Goal: Check status: Check status

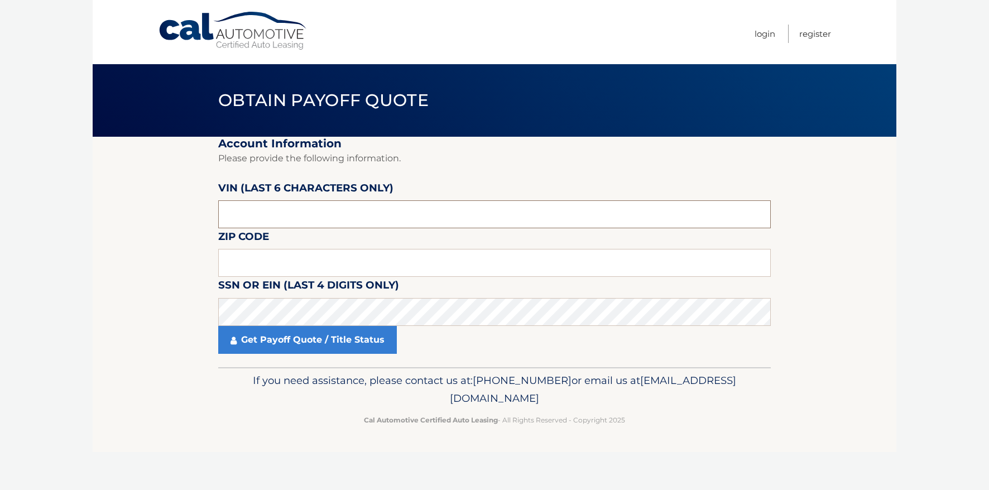
click at [314, 210] on input "text" at bounding box center [494, 214] width 552 height 28
type input "277884"
click at [256, 257] on input "text" at bounding box center [494, 263] width 552 height 28
type input "11550"
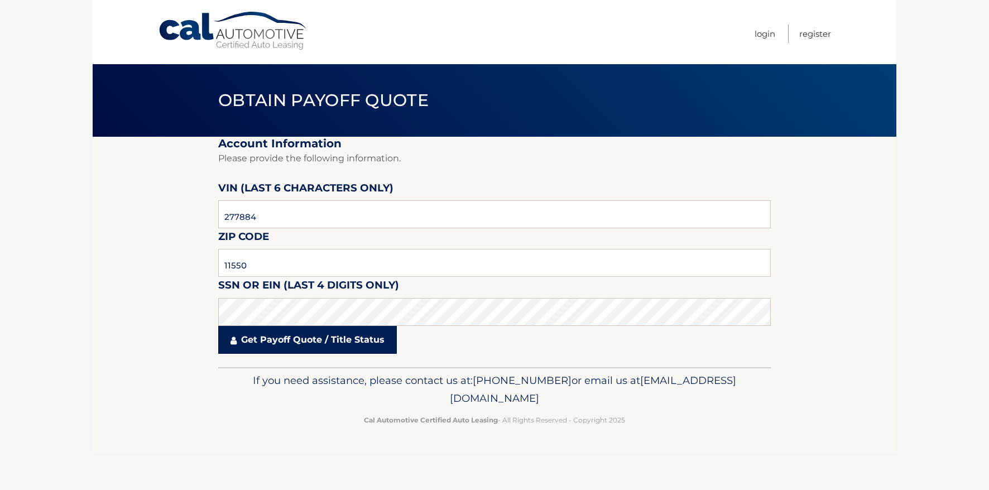
click at [255, 339] on link "Get Payoff Quote / Title Status" at bounding box center [307, 340] width 179 height 28
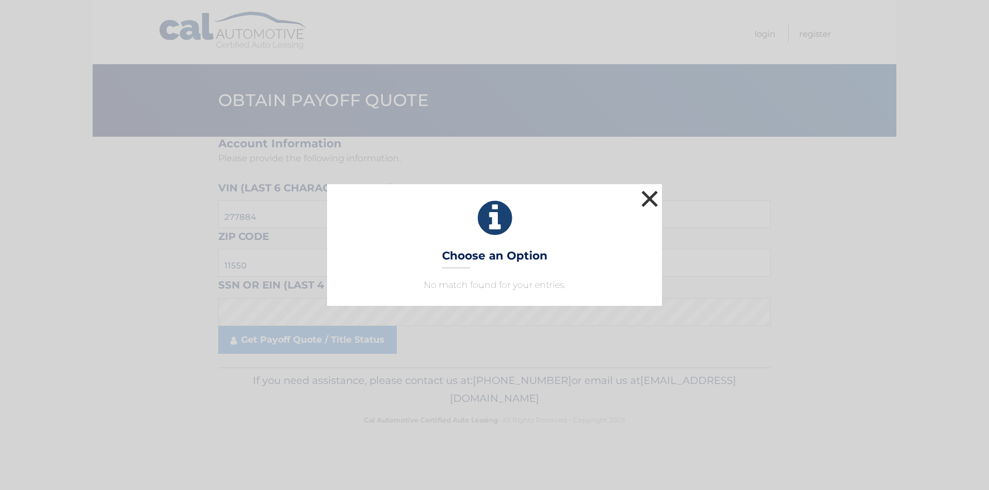
click at [648, 198] on button "×" at bounding box center [649, 198] width 22 height 22
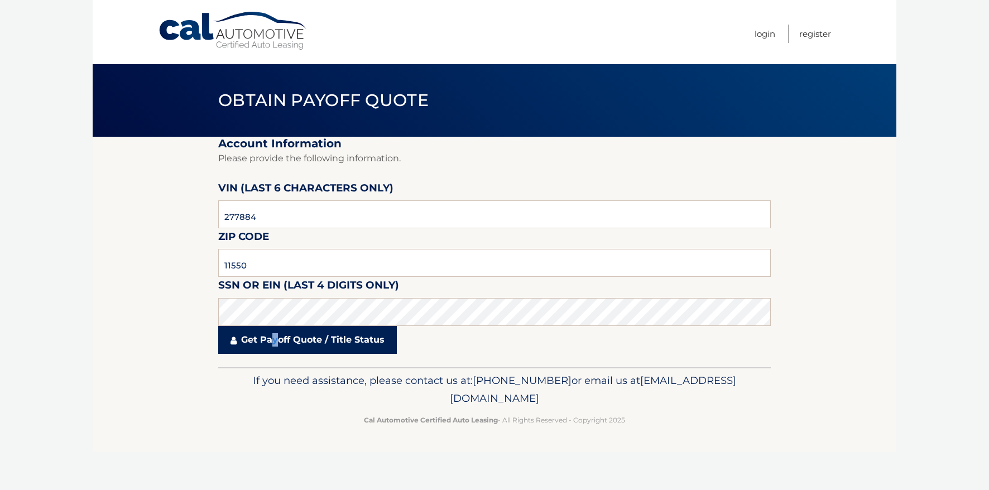
click at [276, 342] on link "Get Payoff Quote / Title Status" at bounding box center [307, 340] width 179 height 28
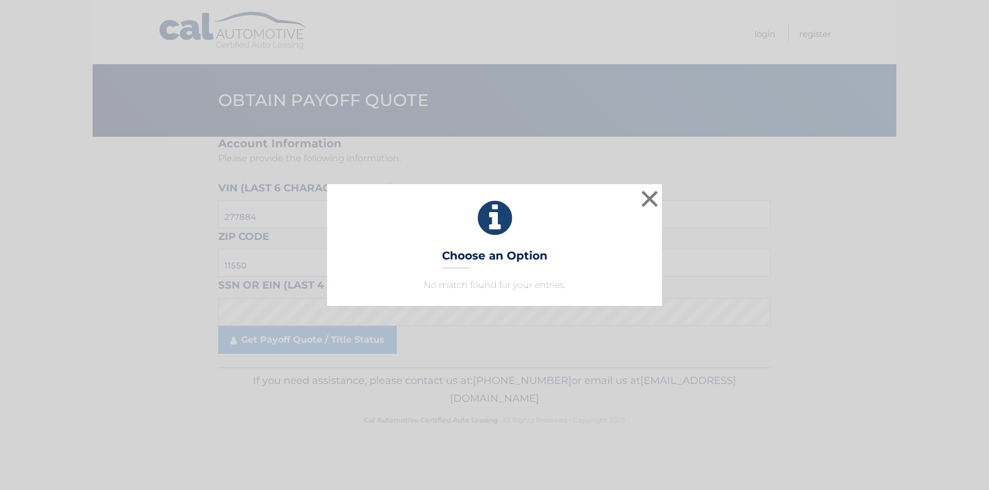
click at [452, 252] on h3 "Choose an Option" at bounding box center [494, 259] width 105 height 20
click at [450, 278] on p "No match found for your entries." at bounding box center [494, 284] width 307 height 13
click at [473, 291] on p "No match found for your entries." at bounding box center [494, 284] width 307 height 13
click at [477, 284] on p "No match found for your entries." at bounding box center [494, 284] width 307 height 13
click at [478, 307] on div "× Choose an Option No match found for your entries. This is what you see on sec…" at bounding box center [494, 245] width 989 height 490
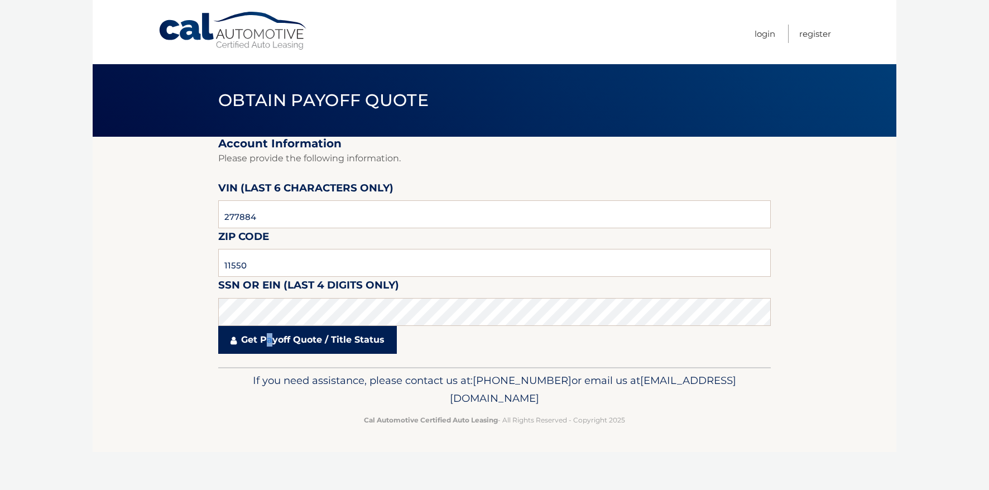
click at [272, 339] on link "Get Payoff Quote / Title Status" at bounding box center [307, 340] width 179 height 28
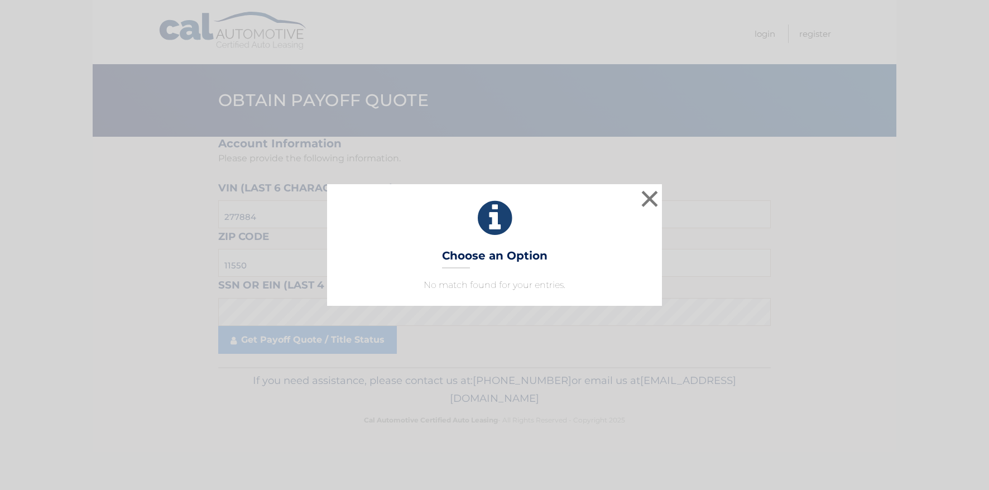
click at [614, 226] on icon at bounding box center [494, 218] width 307 height 40
click at [503, 220] on icon at bounding box center [494, 218] width 307 height 40
click at [555, 208] on icon at bounding box center [494, 218] width 307 height 40
click at [545, 263] on h3 "Choose an Option" at bounding box center [494, 259] width 105 height 20
click at [452, 288] on p "No match found for your entries." at bounding box center [494, 284] width 307 height 13
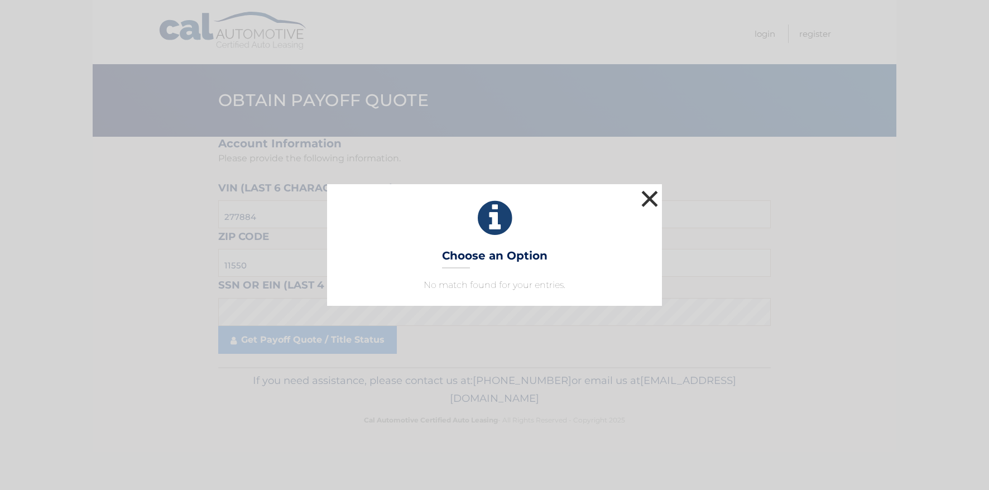
click at [651, 196] on button "×" at bounding box center [649, 198] width 22 height 22
